Goal: Task Accomplishment & Management: Use online tool/utility

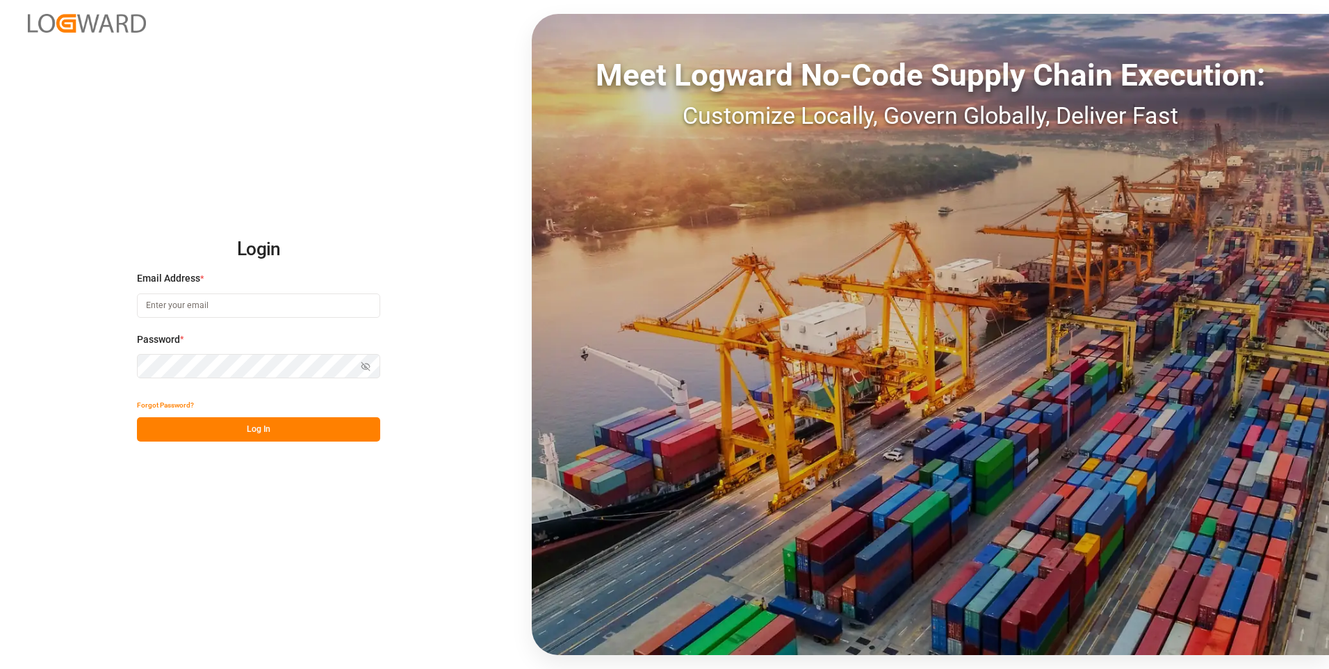
type input "[EMAIL_ADDRESS][DOMAIN_NAME]"
click at [349, 434] on button "Log In" at bounding box center [258, 429] width 243 height 24
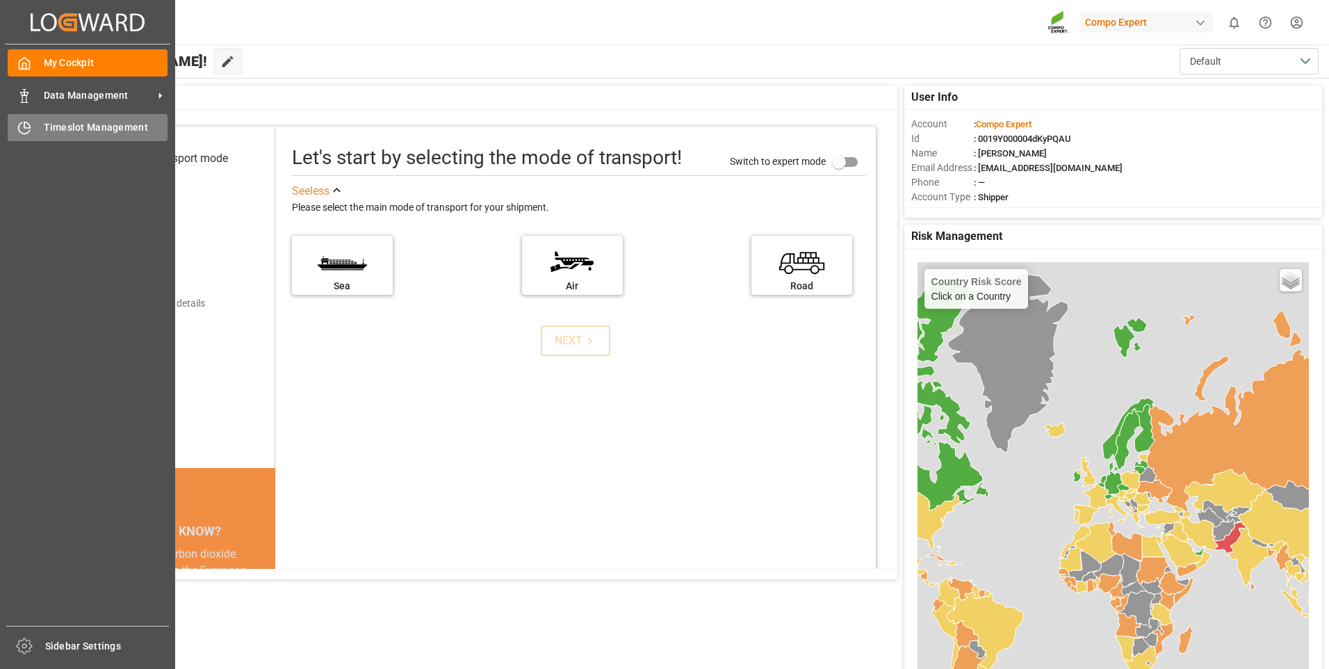
click at [14, 122] on div at bounding box center [20, 127] width 24 height 15
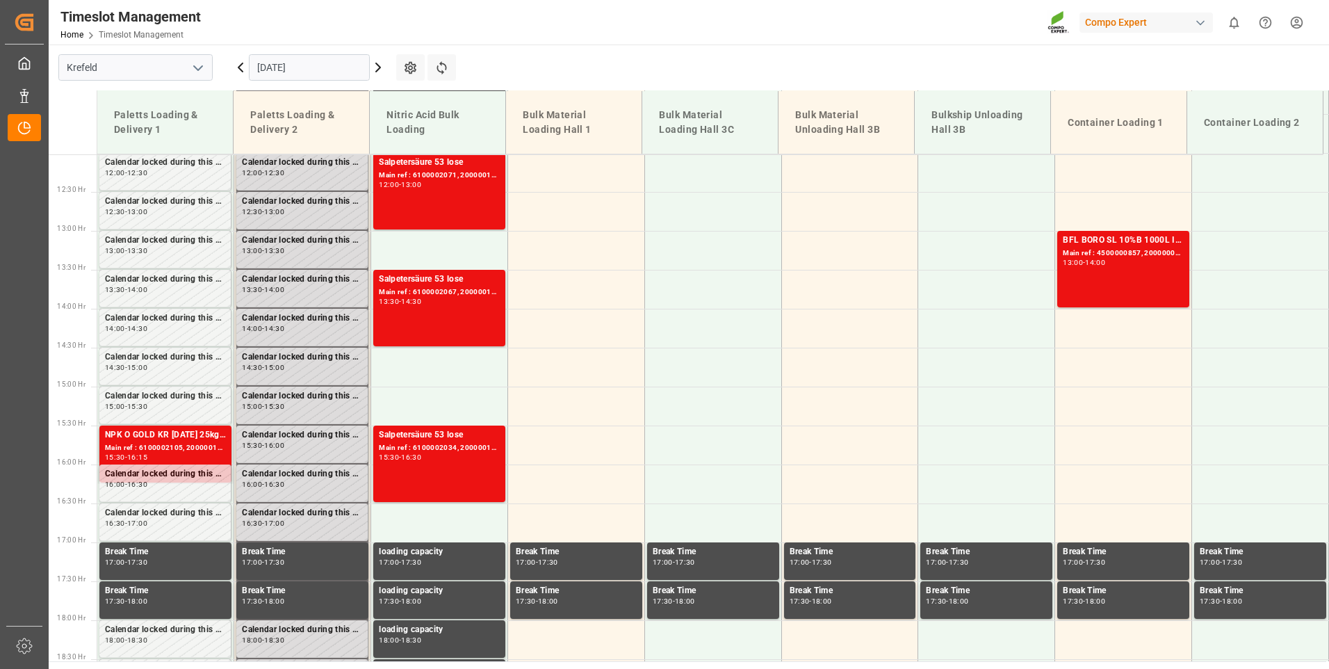
scroll to position [940, 0]
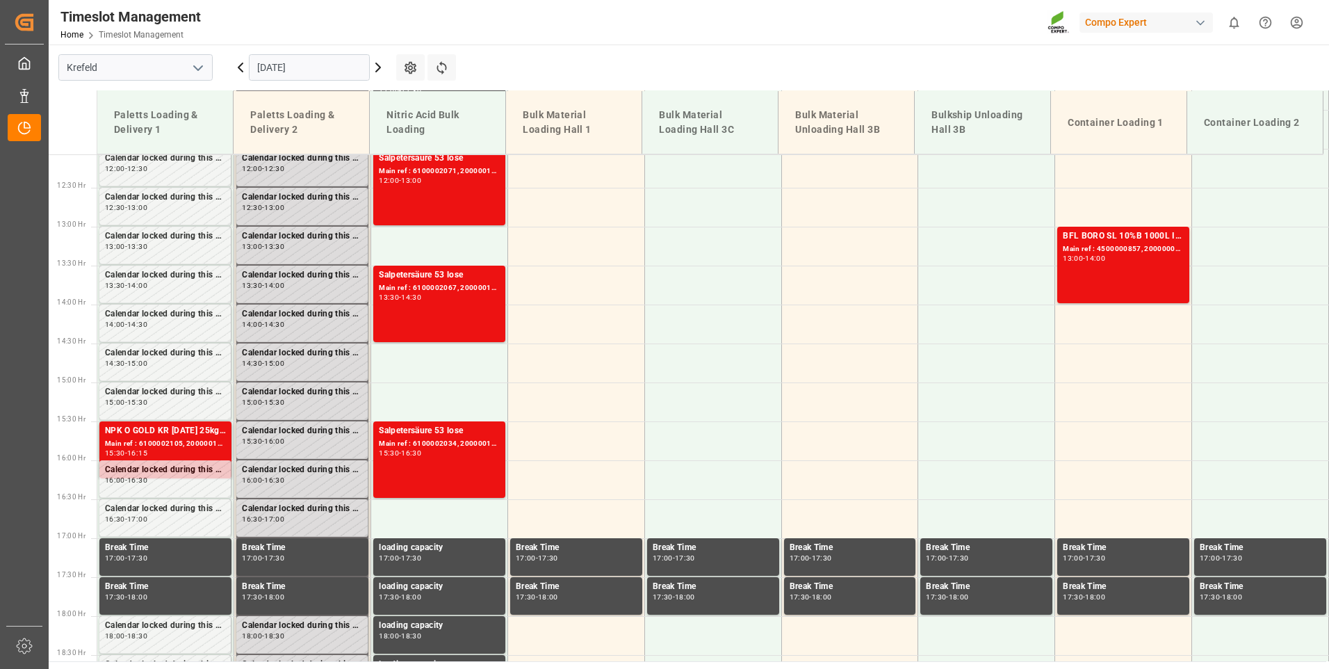
click at [380, 66] on icon at bounding box center [378, 67] width 17 height 17
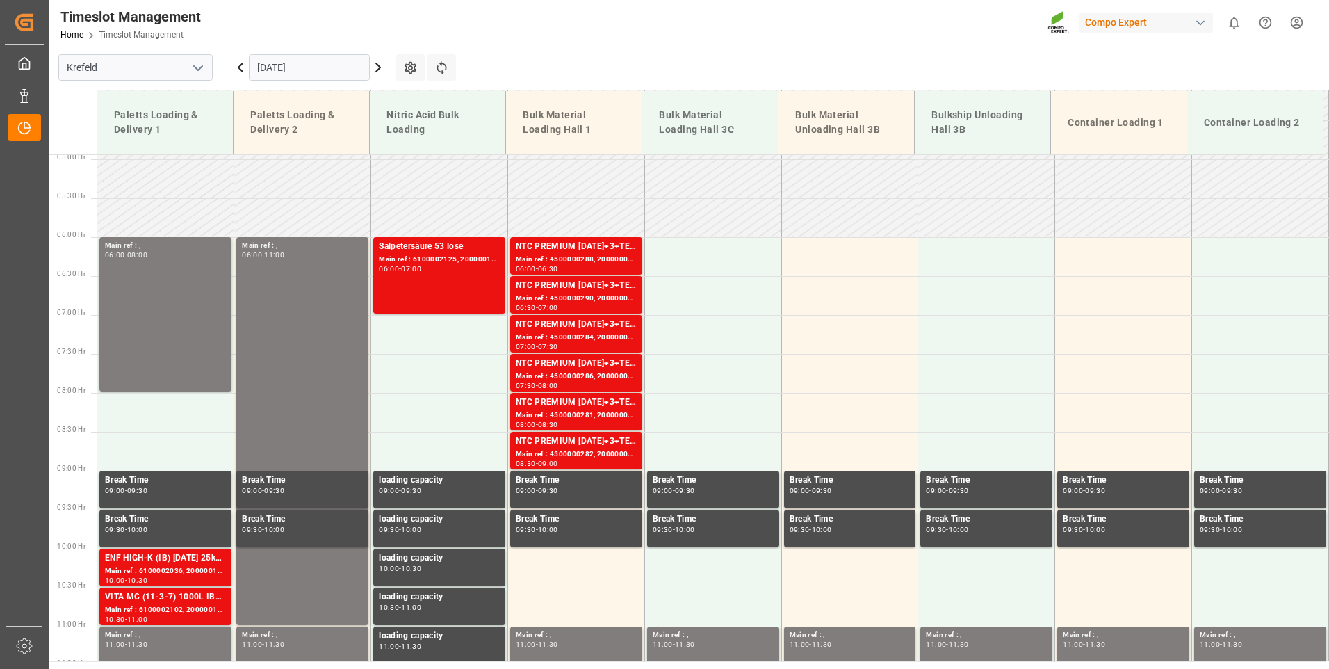
scroll to position [384, 0]
click at [543, 254] on div "NTC PREMIUM [DATE]+3+TE BULK" at bounding box center [576, 247] width 121 height 14
click at [602, 291] on div "NTC PREMIUM [DATE]+3+TE BULK" at bounding box center [576, 286] width 121 height 14
click at [590, 324] on div "NTC PREMIUM [DATE]+3+TE BULK" at bounding box center [576, 325] width 121 height 14
click at [598, 379] on div "Main ref : 4500000286, 2000000239" at bounding box center [576, 377] width 121 height 12
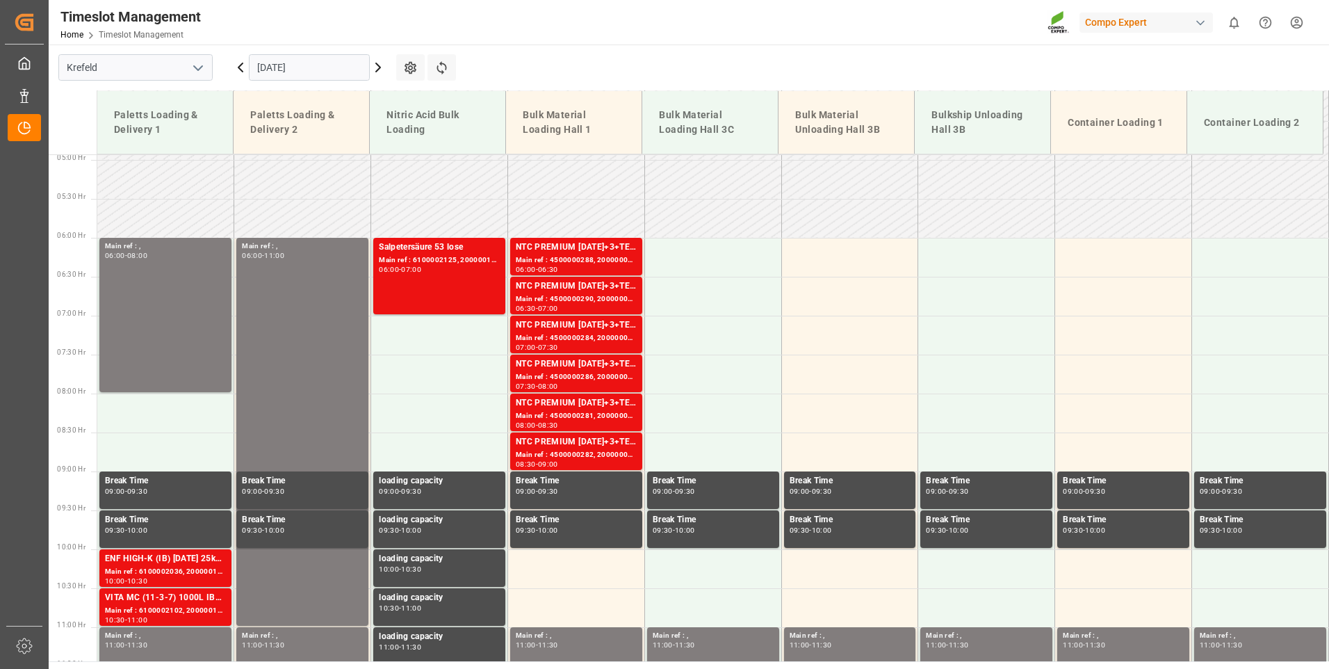
click at [597, 403] on div "NTC PREMIUM [DATE]+3+TE BULK" at bounding box center [576, 403] width 121 height 14
click at [600, 437] on div "NTC PREMIUM [DATE]+3+TE BULK" at bounding box center [576, 442] width 121 height 14
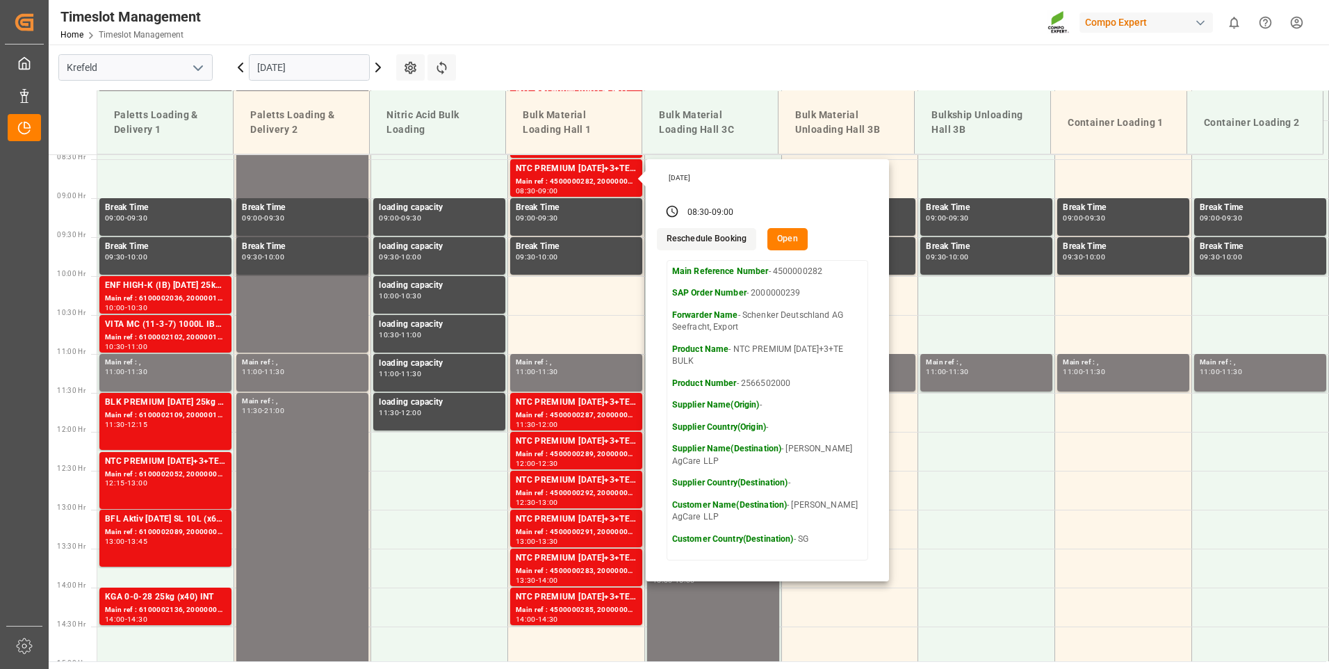
scroll to position [662, 0]
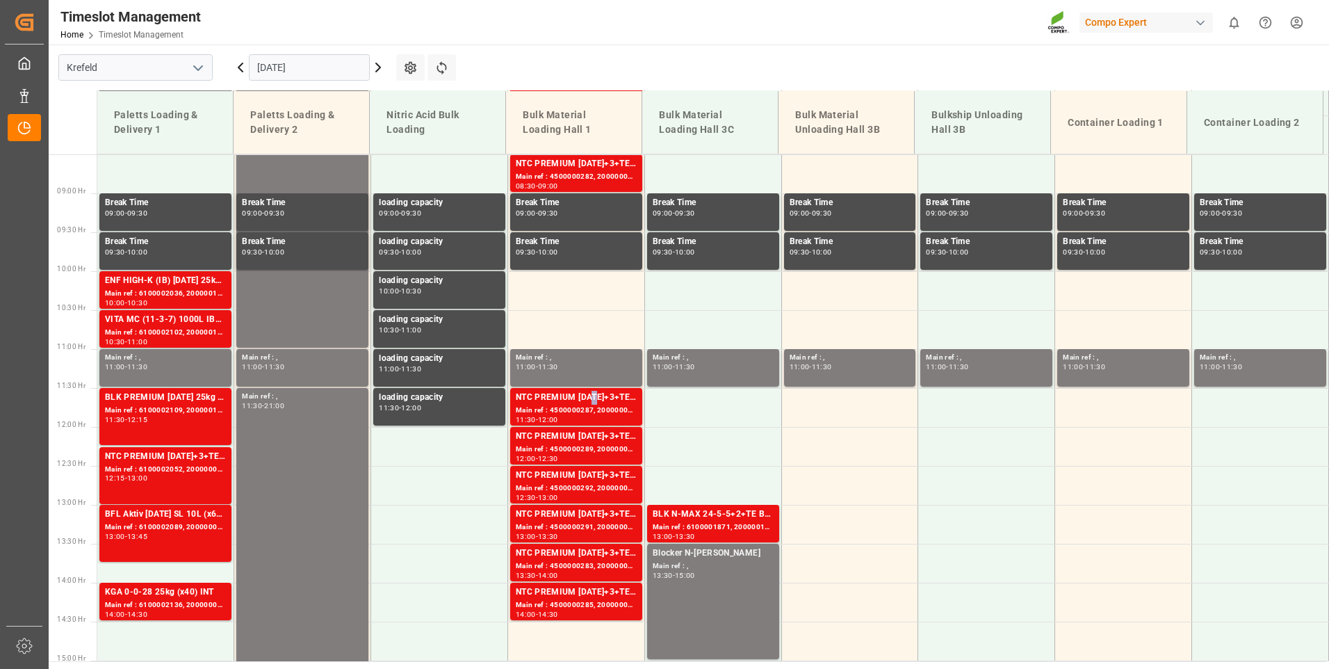
click at [591, 402] on div "NTC PREMIUM [DATE]+3+TE BULK" at bounding box center [576, 398] width 121 height 14
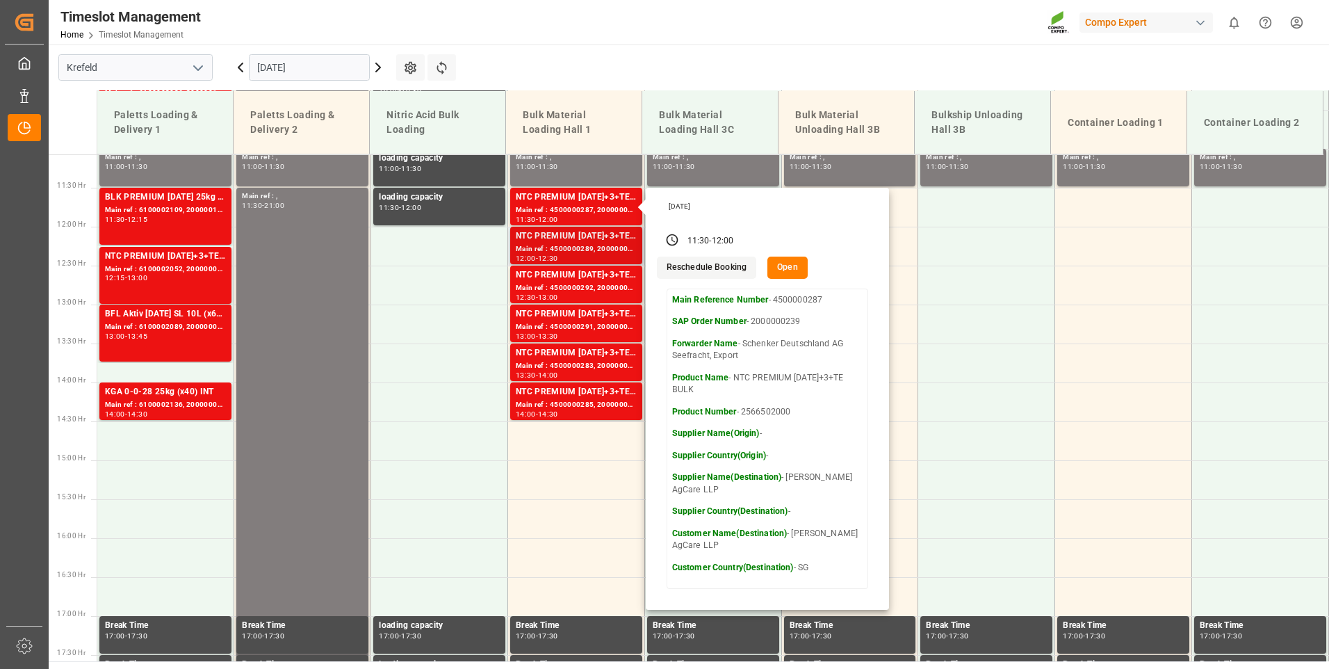
scroll to position [870, 0]
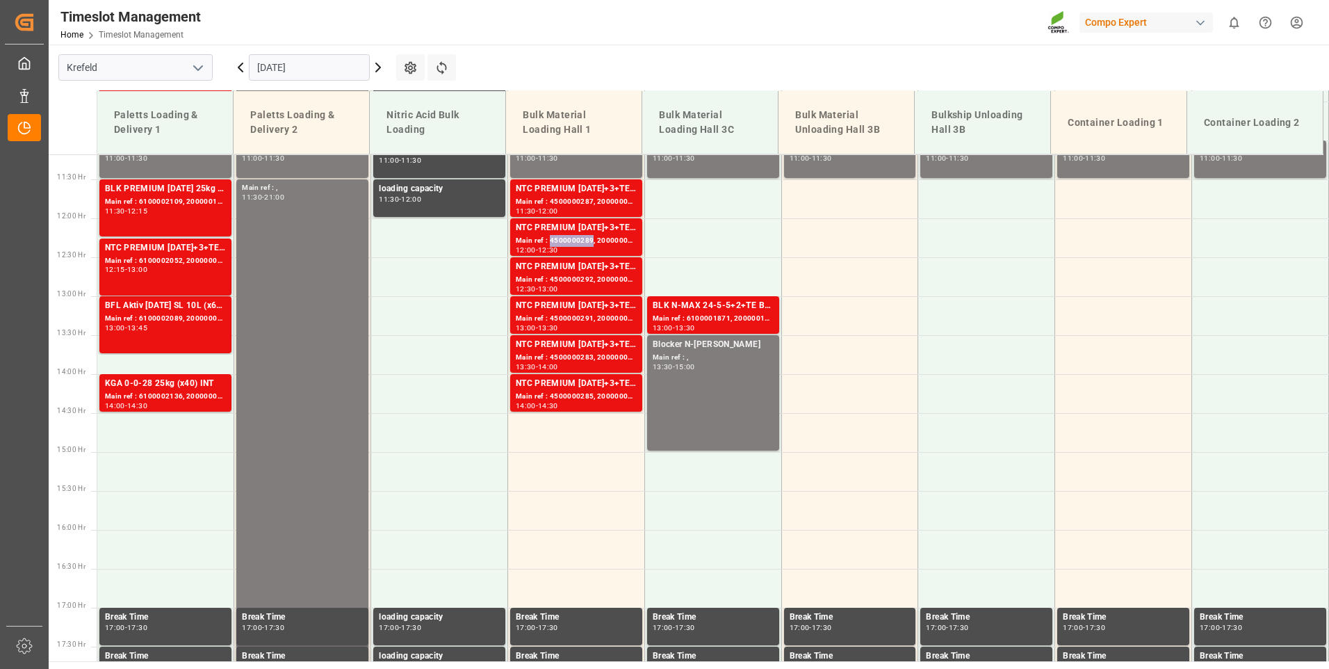
click at [582, 244] on div "Main ref : 4500000289, 2000000239" at bounding box center [576, 241] width 121 height 12
click at [575, 274] on div "Main ref : 4500000292, 2000000239" at bounding box center [576, 280] width 121 height 12
click at [581, 308] on div "NTC PREMIUM [DATE]+3+TE BULK" at bounding box center [576, 306] width 121 height 14
click at [585, 351] on div "NTC PREMIUM [DATE]+3+TE BULK" at bounding box center [576, 345] width 121 height 14
click at [603, 395] on div "Main ref : 4500000285, 2000000239" at bounding box center [576, 397] width 121 height 12
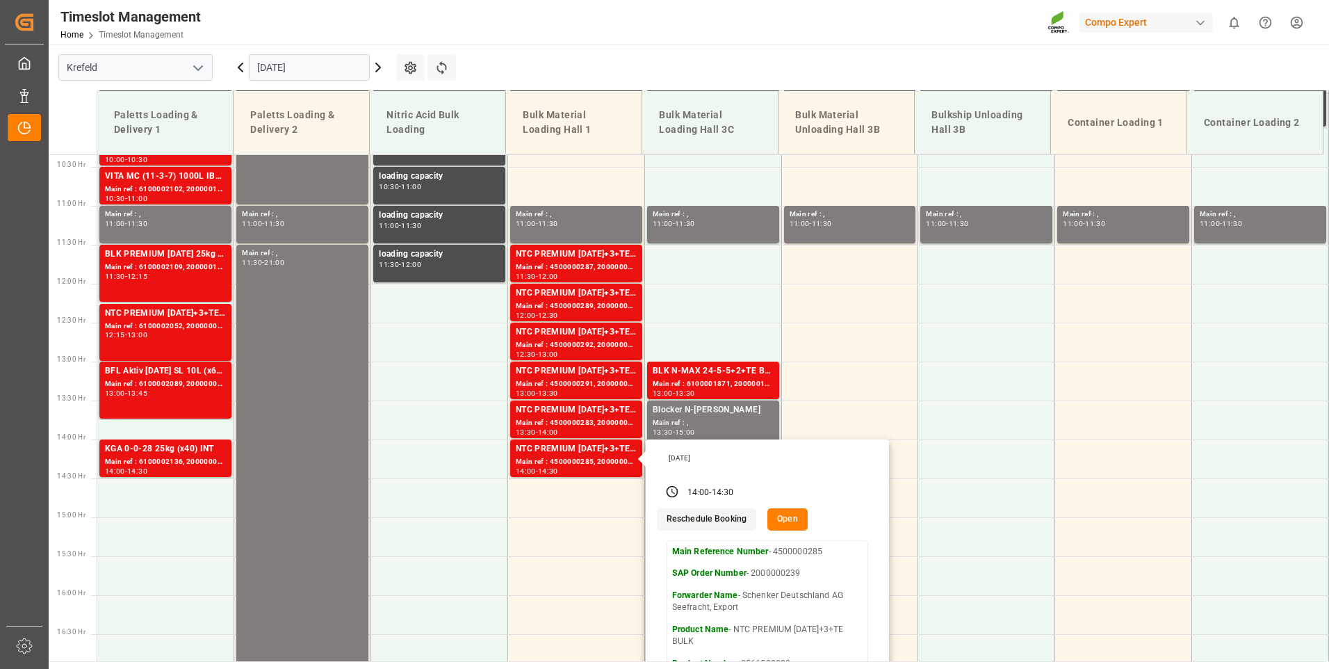
scroll to position [801, 0]
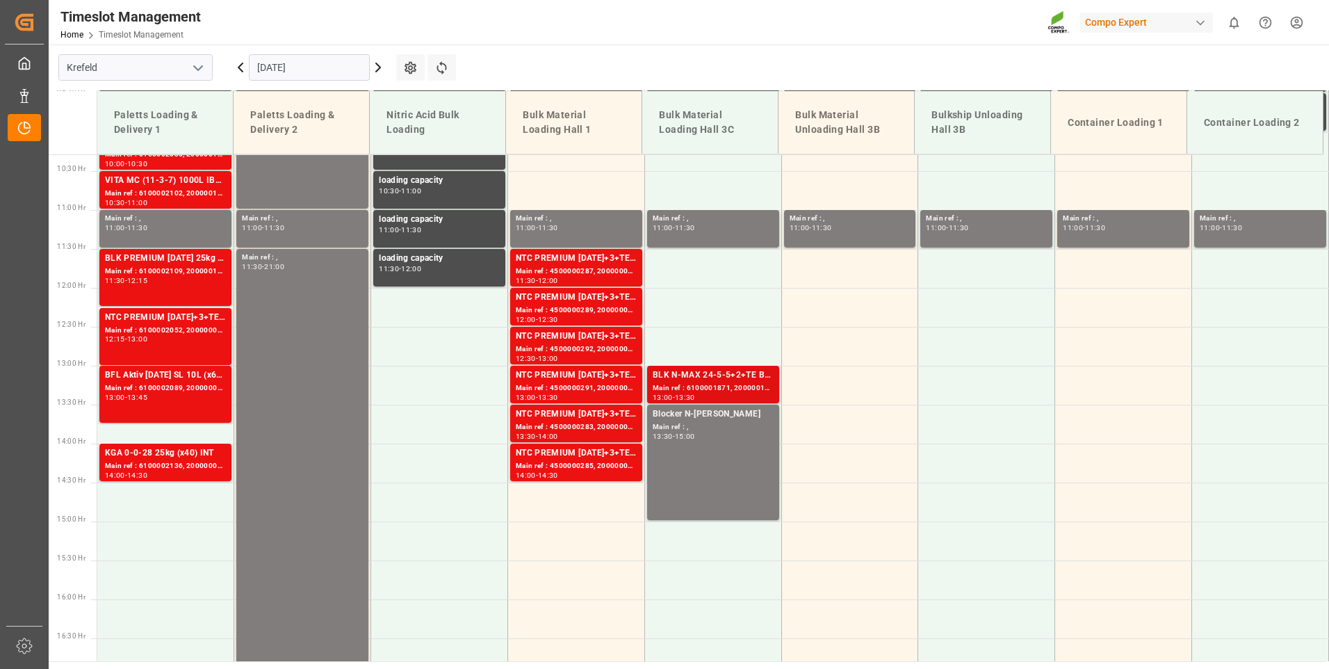
click at [701, 384] on div "Main ref : 6100001871, 2000001462" at bounding box center [713, 388] width 121 height 12
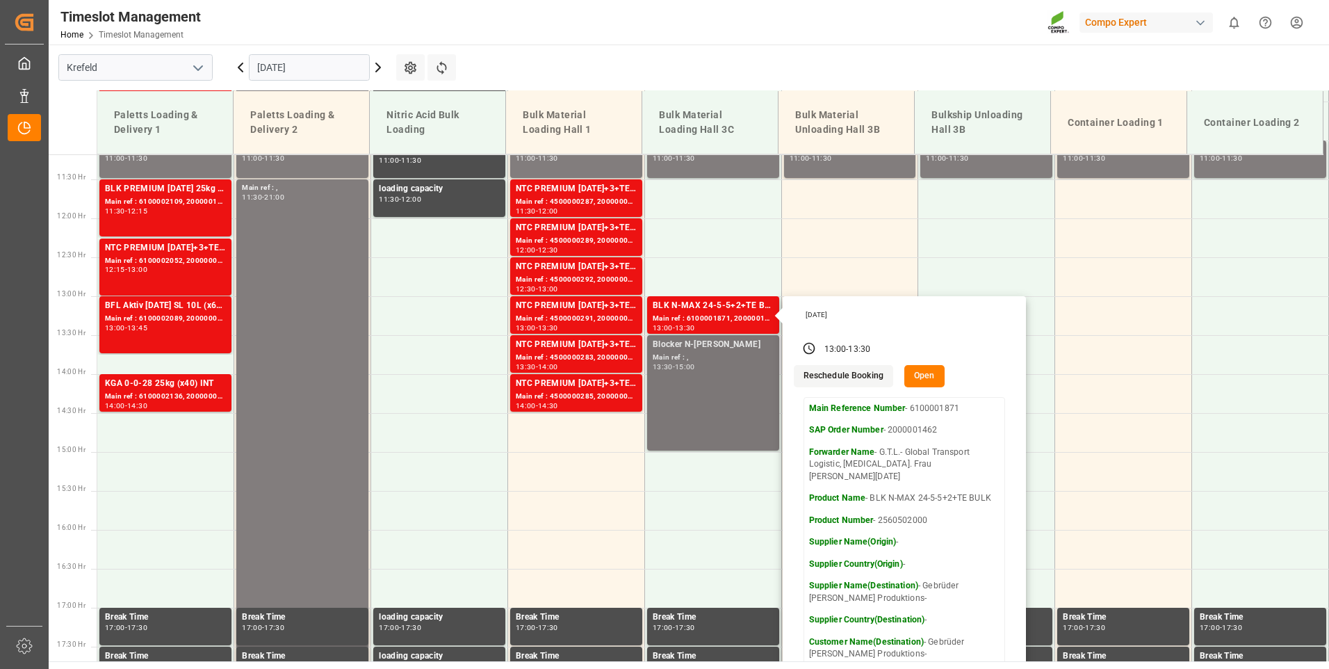
scroll to position [940, 0]
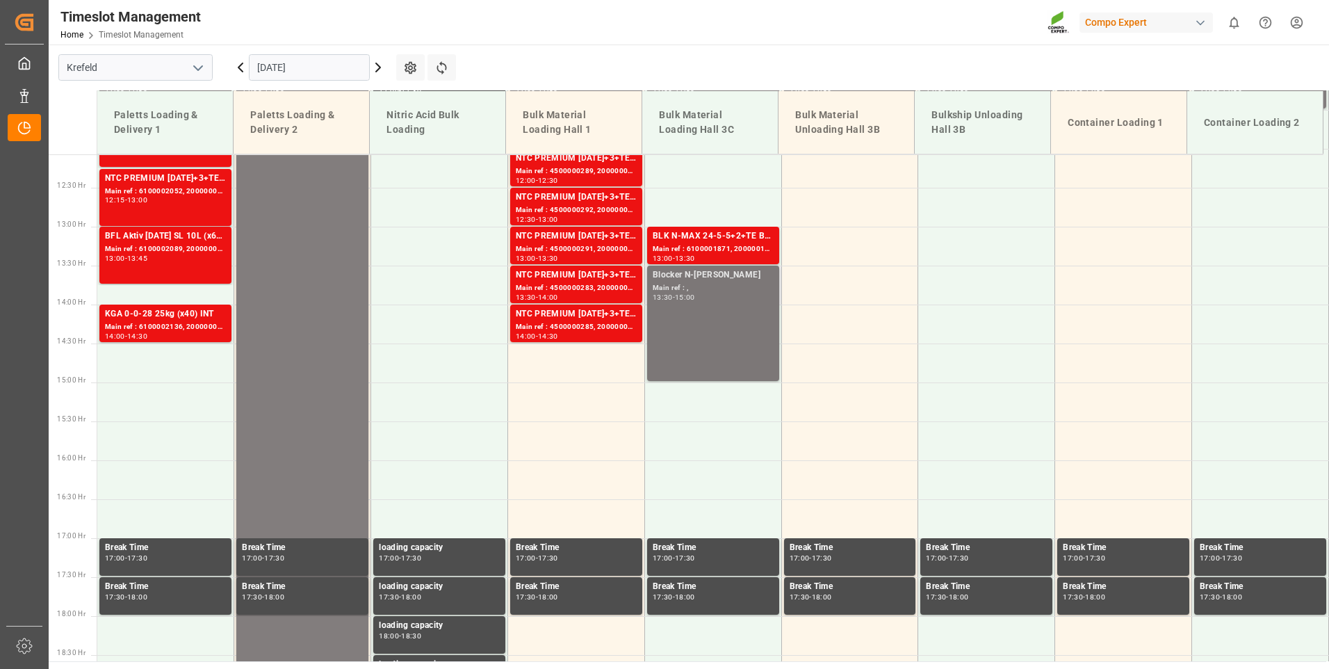
click at [708, 354] on div "Blocker N-[PERSON_NAME] Main ref : , 13:30 - 15:00" at bounding box center [713, 323] width 121 height 110
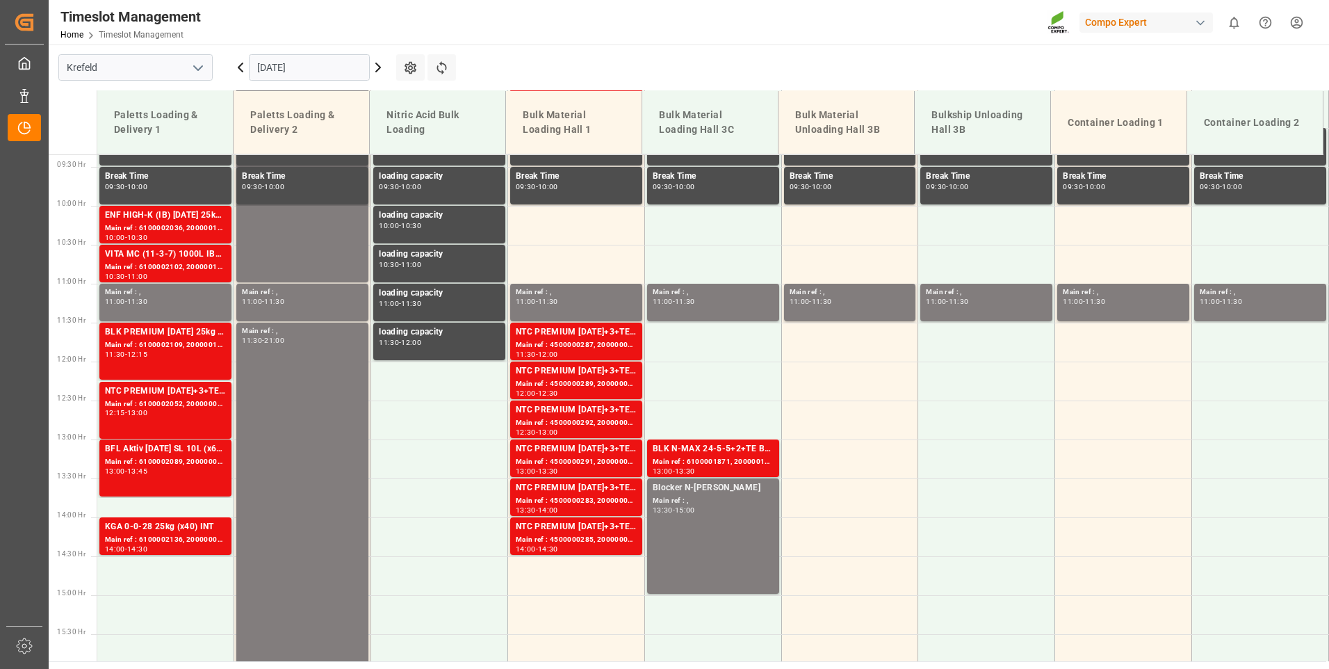
scroll to position [801, 0]
